Goal: Information Seeking & Learning: Learn about a topic

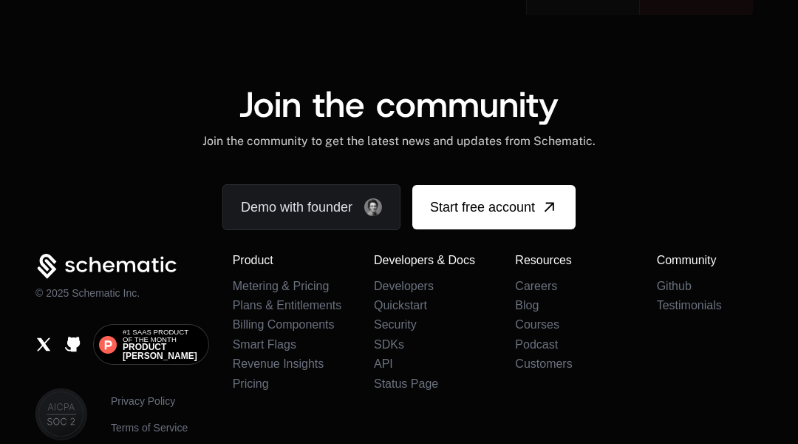
scroll to position [8565, 0]
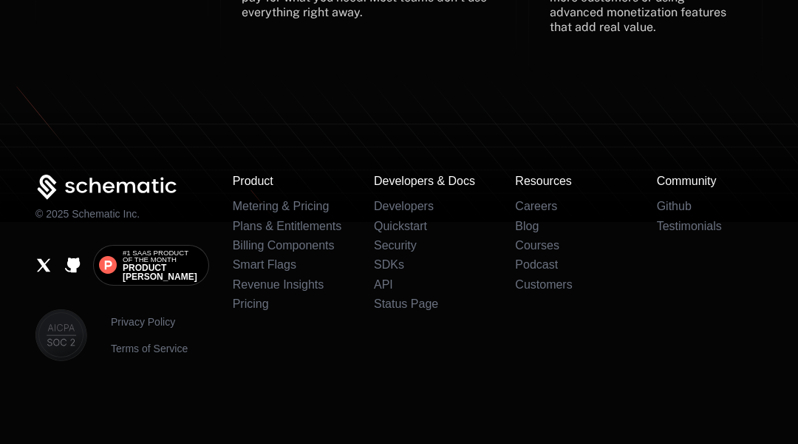
scroll to position [2960, 0]
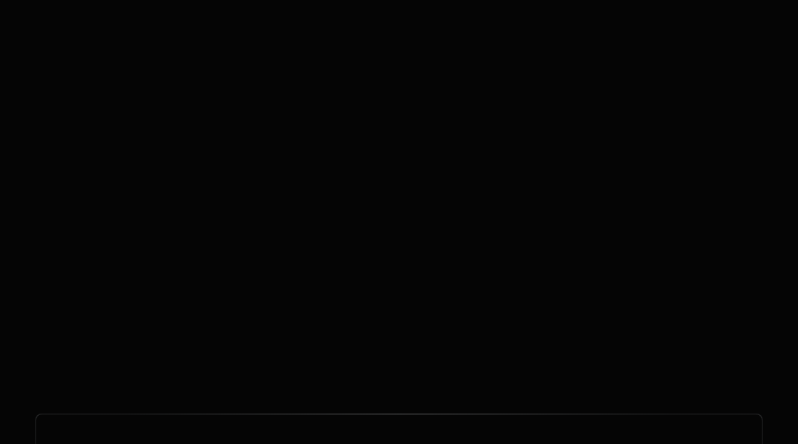
scroll to position [3032, 0]
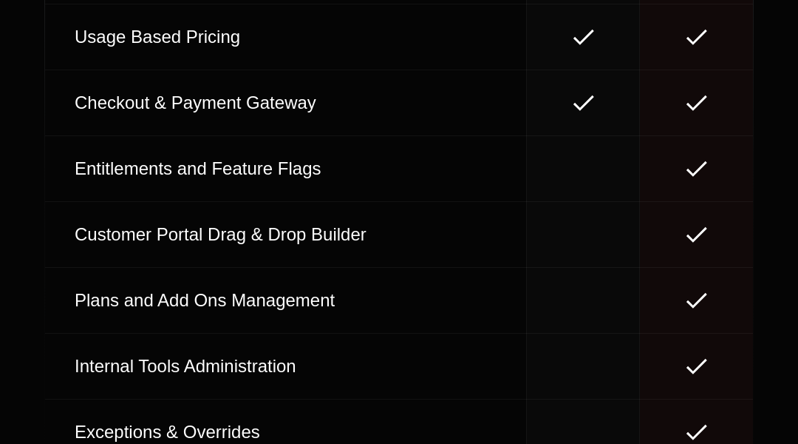
scroll to position [6519, 0]
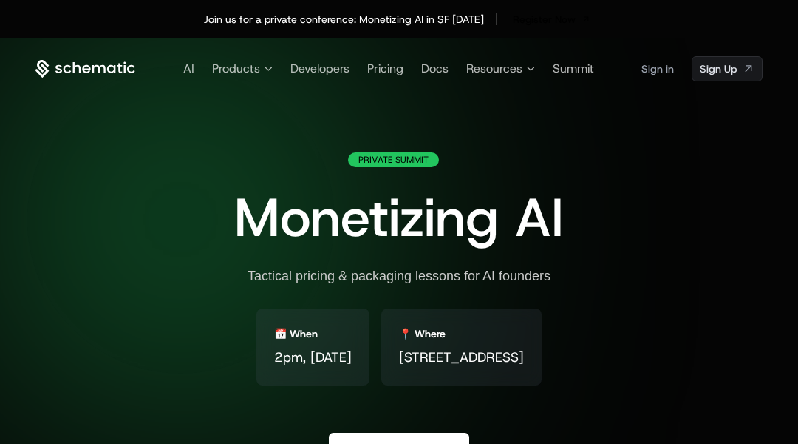
scroll to position [2852, 0]
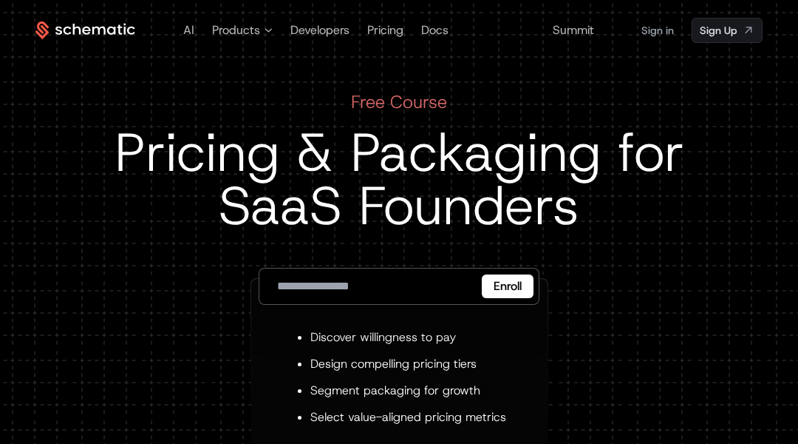
scroll to position [2238, 0]
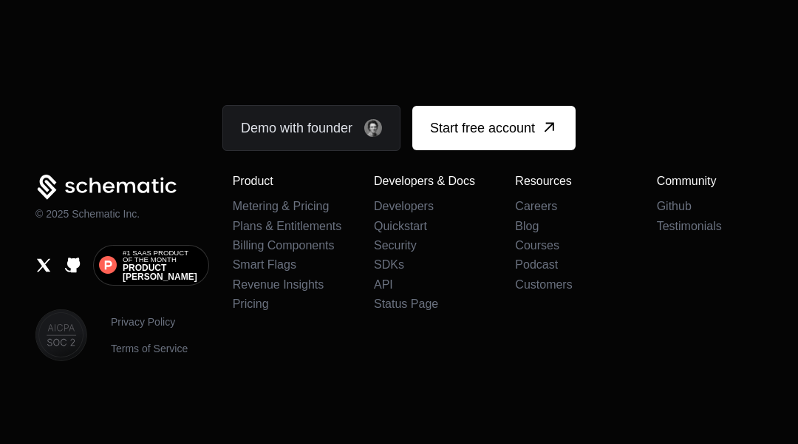
scroll to position [2889, 0]
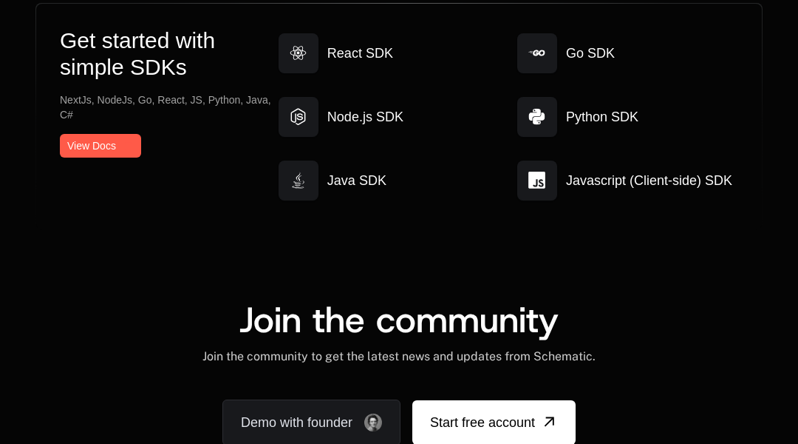
scroll to position [4114, 0]
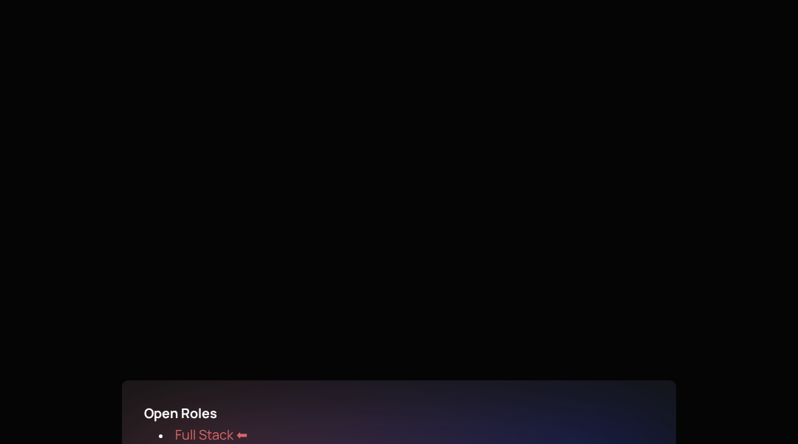
scroll to position [1284, 0]
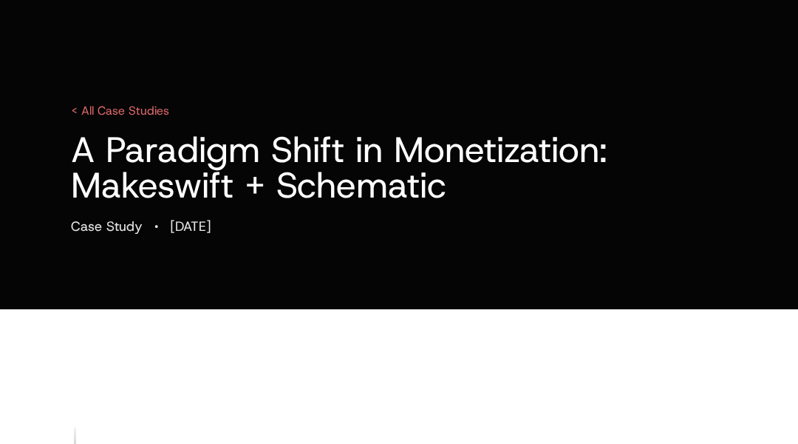
scroll to position [2205, 0]
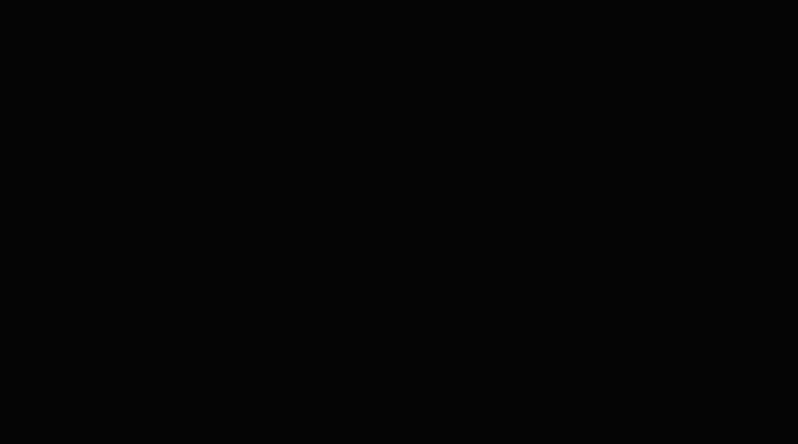
scroll to position [1667, 0]
